Goal: Task Accomplishment & Management: Use online tool/utility

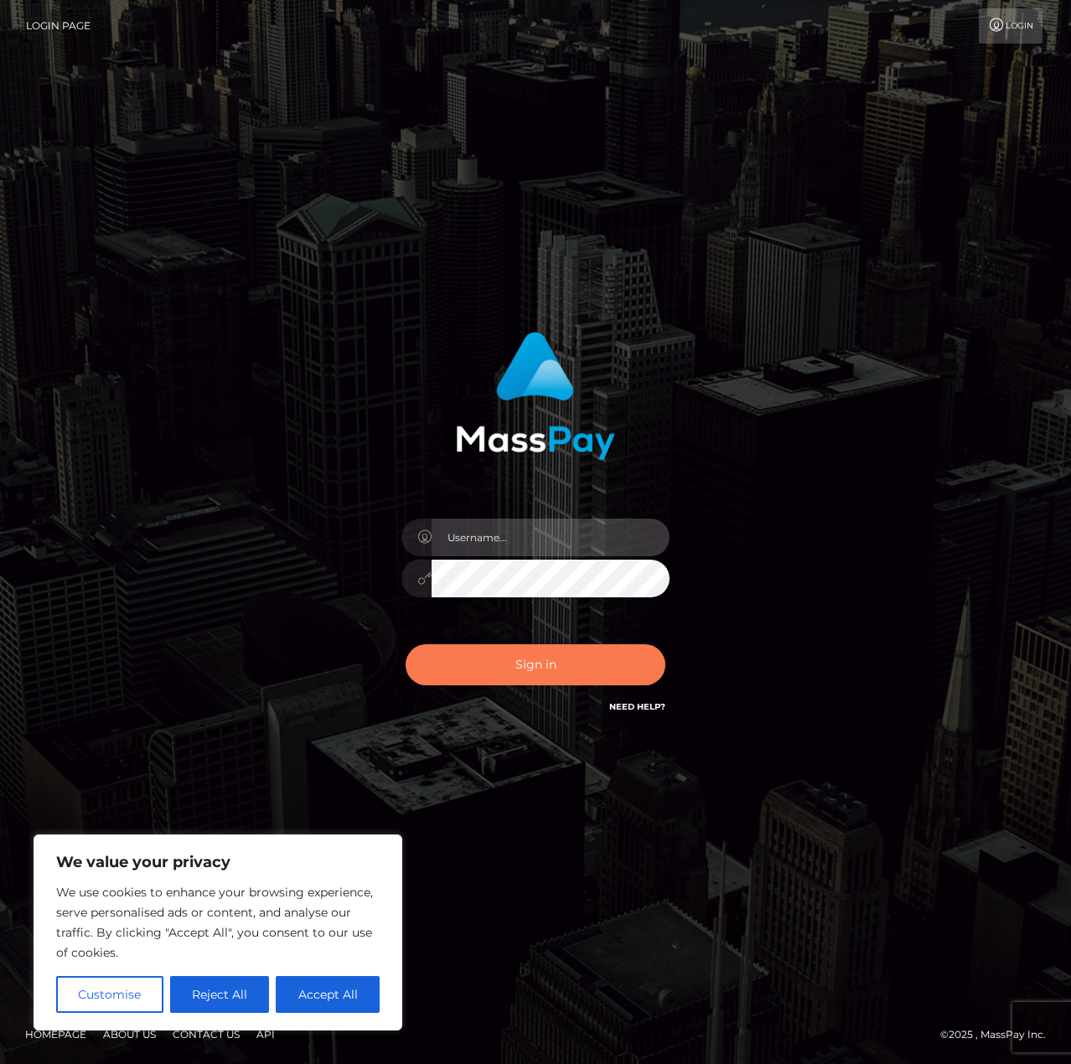
type input "matthewlebenson"
click at [499, 669] on button "Sign in" at bounding box center [535, 664] width 260 height 41
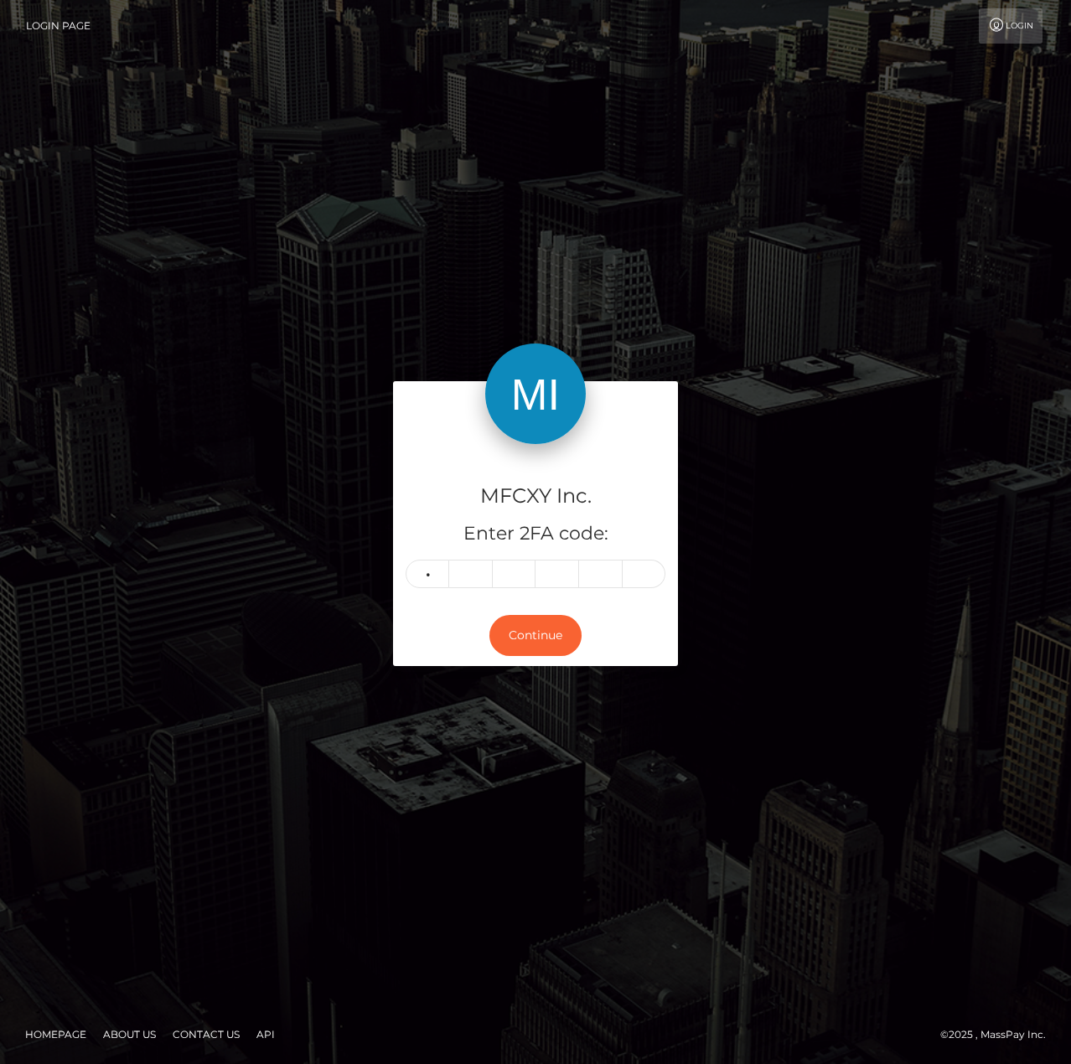
type input "7"
type input "9"
type input "5"
type input "2"
type input "3"
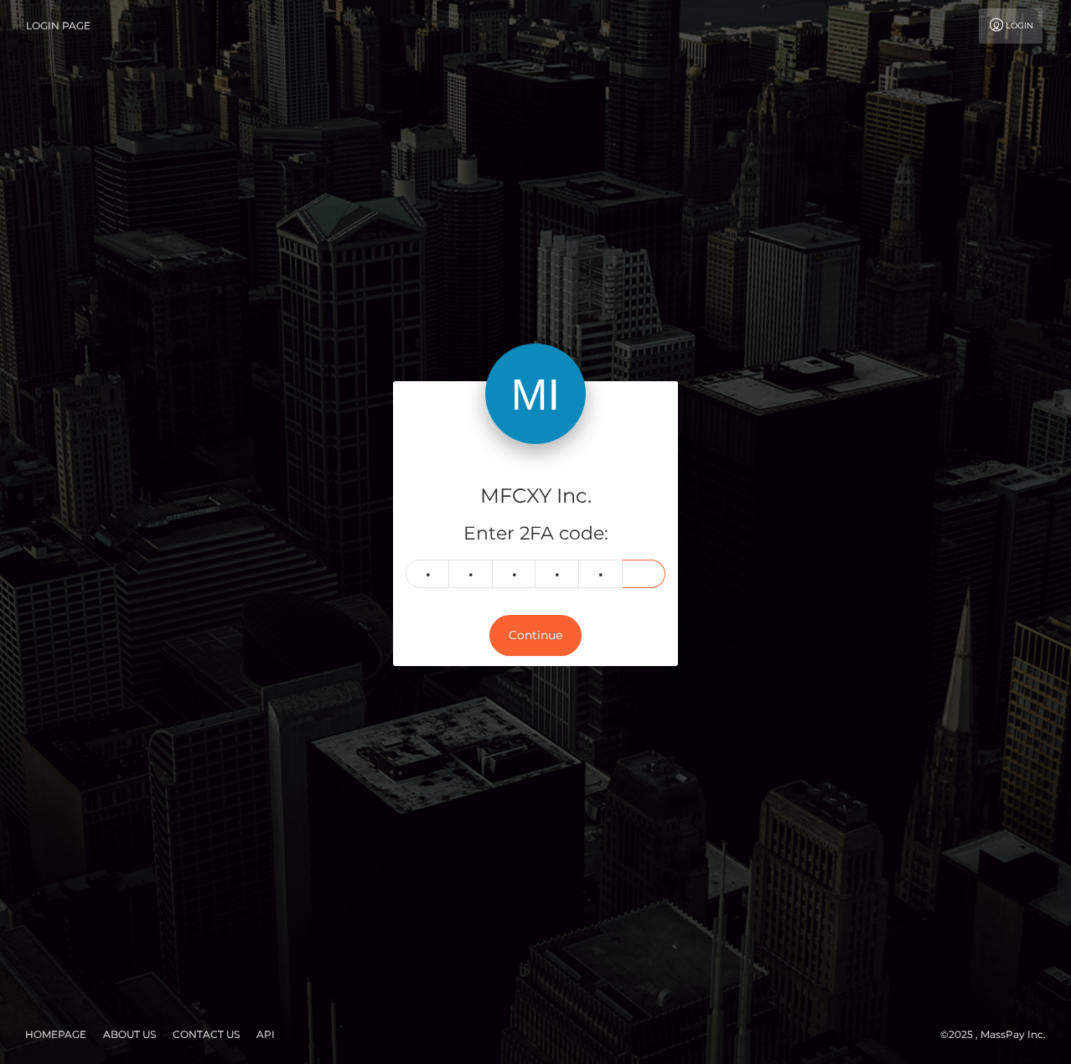
type input "6"
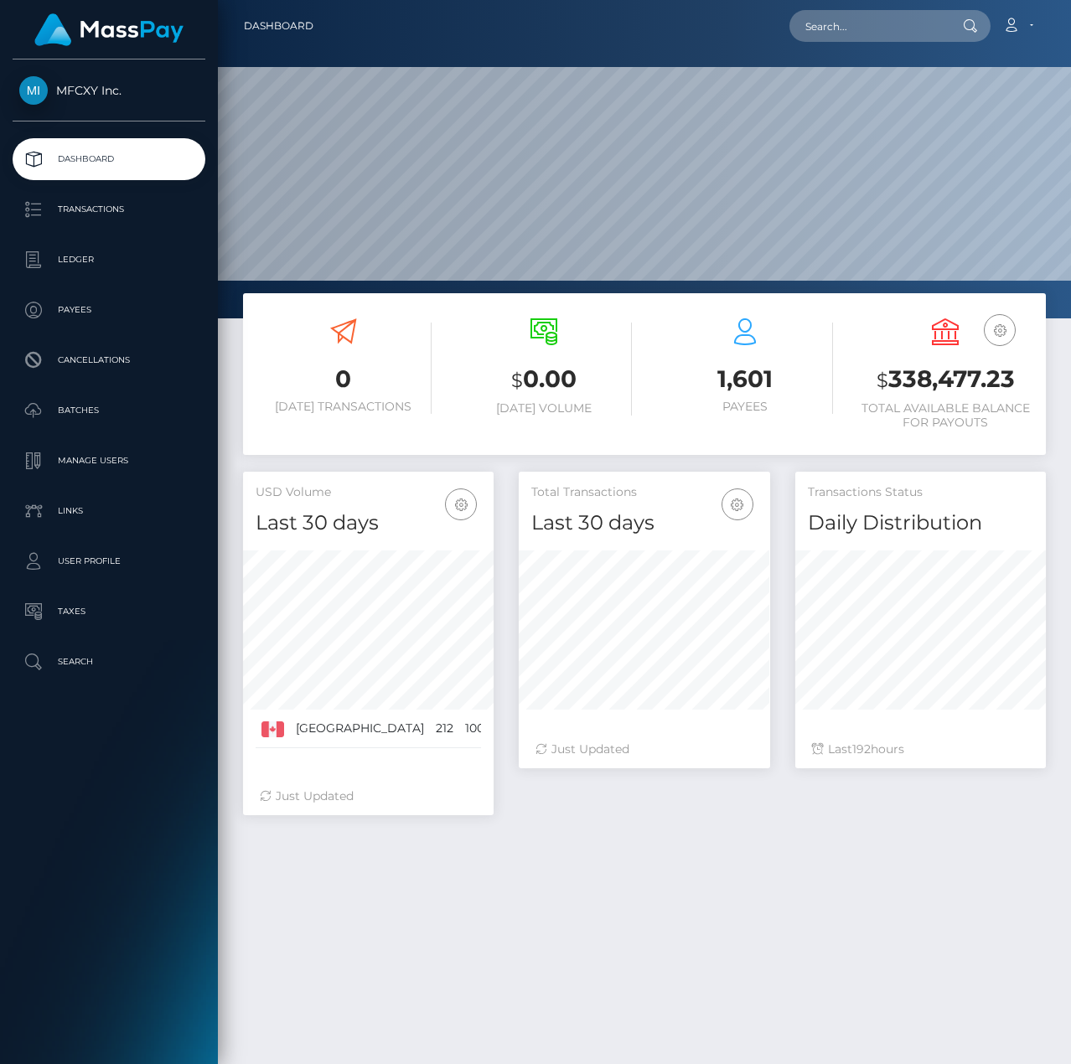
scroll to position [297, 251]
click at [96, 410] on p "Batches" at bounding box center [108, 410] width 179 height 25
